Goal: Transaction & Acquisition: Subscribe to service/newsletter

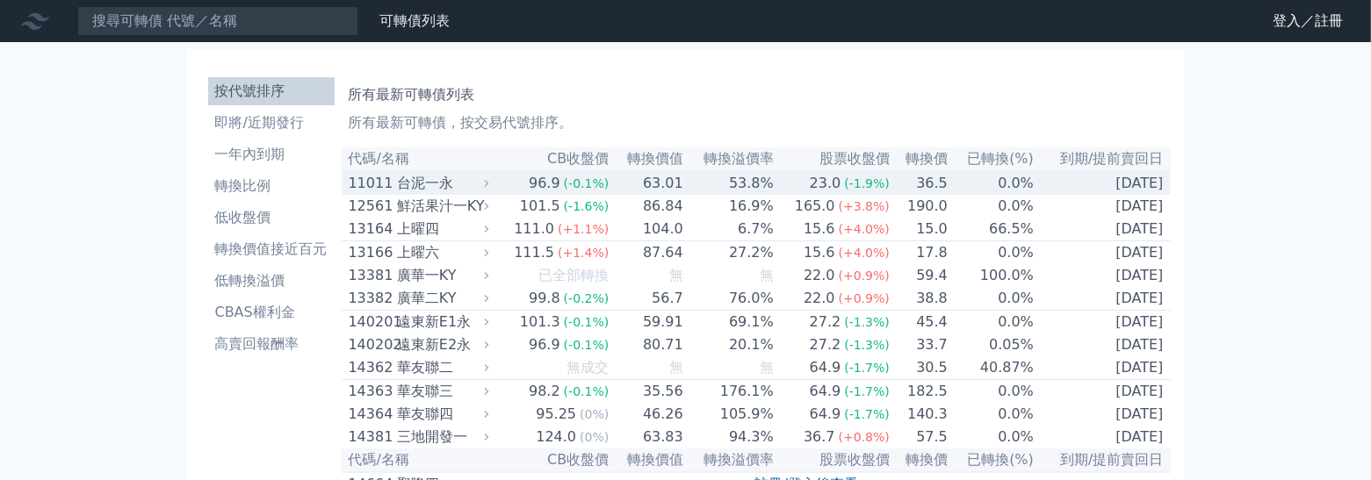
scroll to position [2320, 0]
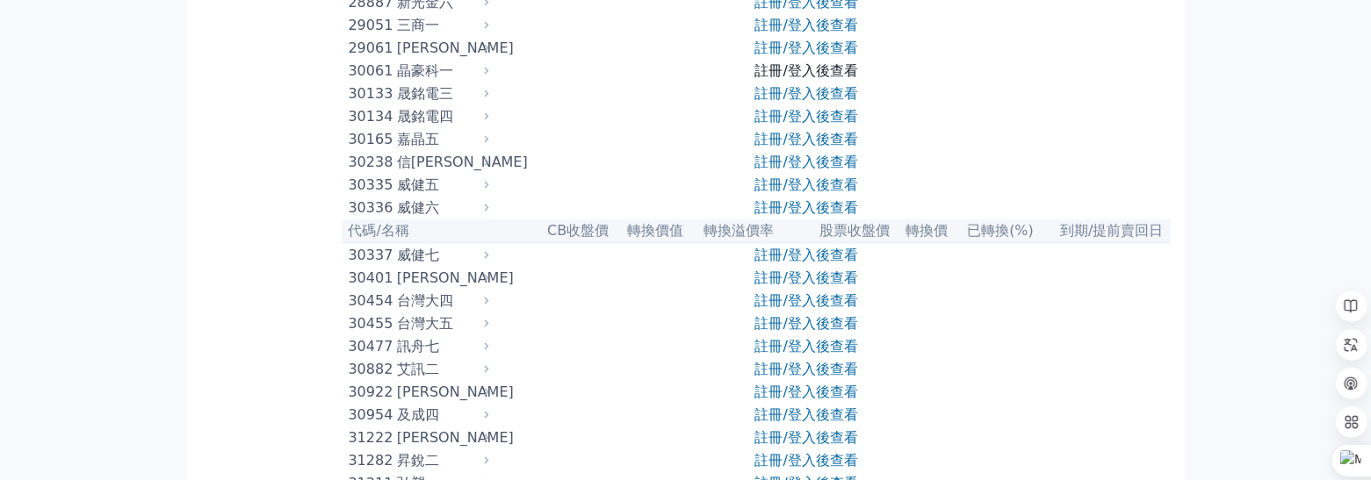
click at [791, 79] on link "註冊/登入後查看" at bounding box center [806, 70] width 103 height 17
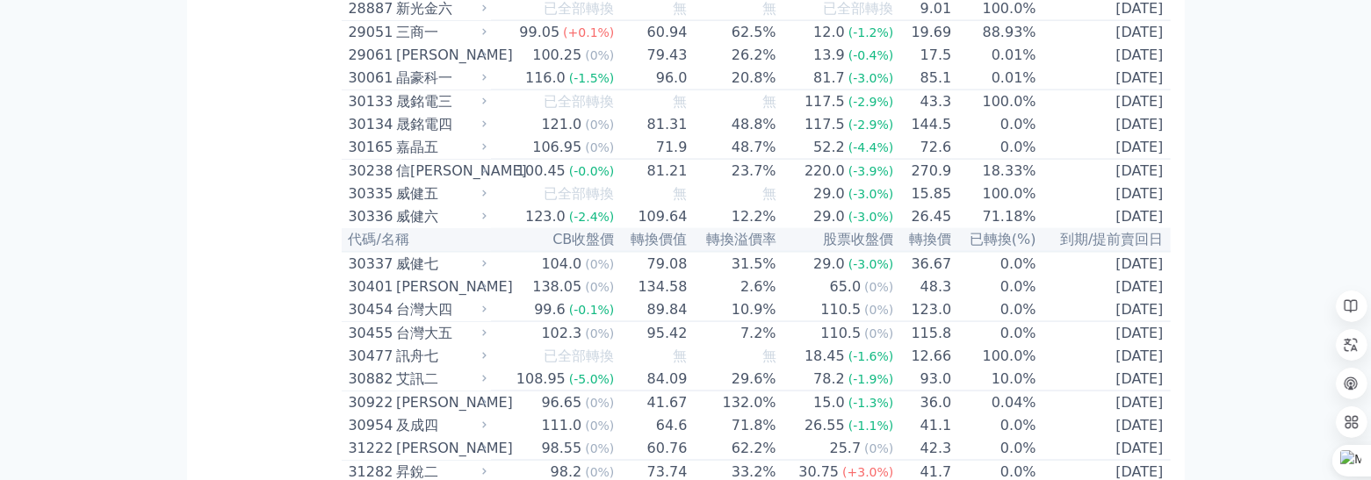
scroll to position [2329, 0]
